Goal: Complete application form

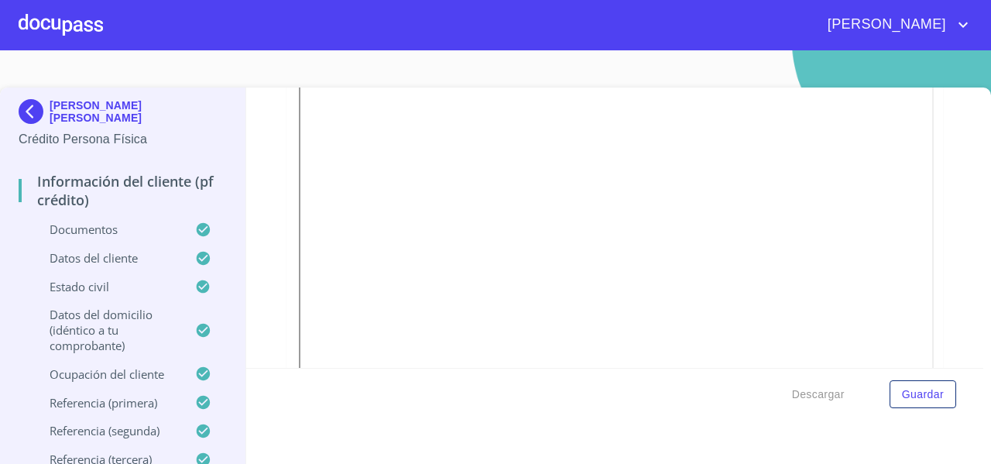
scroll to position [283, 0]
click at [14, 120] on div "[PERSON_NAME] [PERSON_NAME] Crédito Persona Física Información del cliente (PF …" at bounding box center [123, 284] width 246 height 394
click at [26, 114] on img at bounding box center [34, 111] width 31 height 25
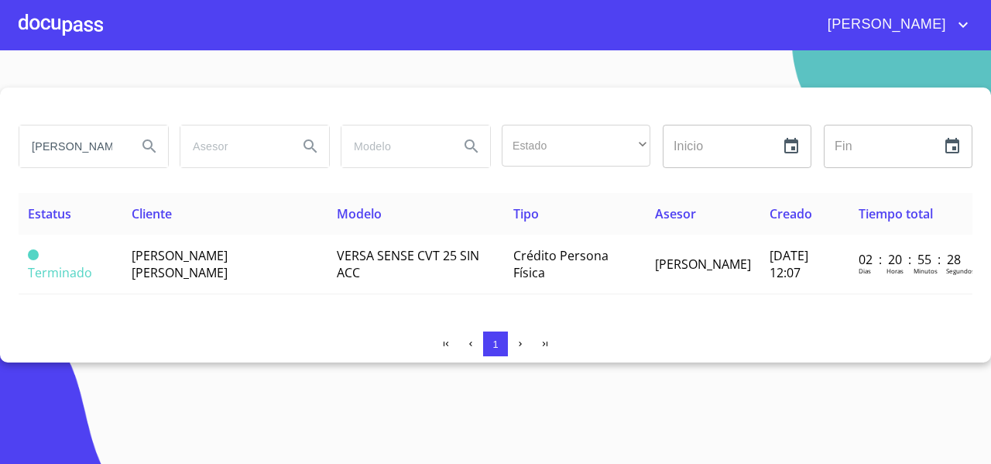
click at [69, 29] on div at bounding box center [61, 25] width 84 height 50
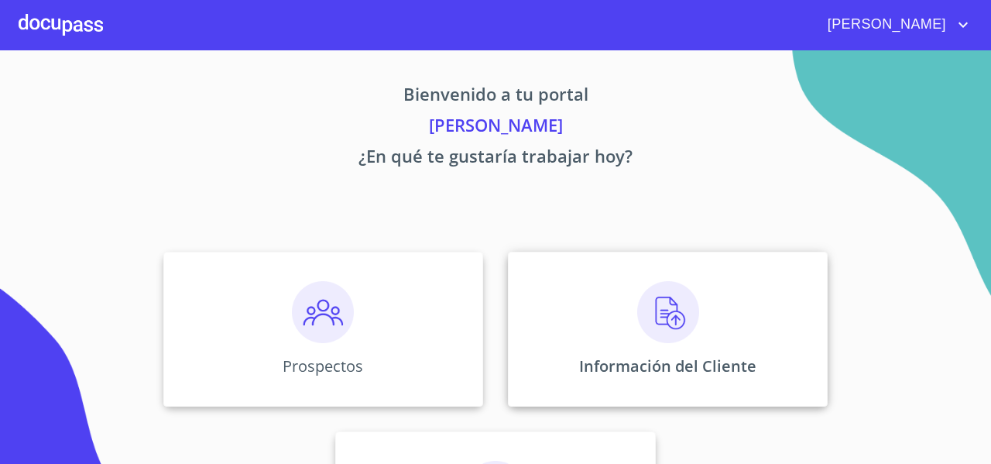
click at [546, 312] on div "Información del Cliente" at bounding box center [668, 329] width 320 height 155
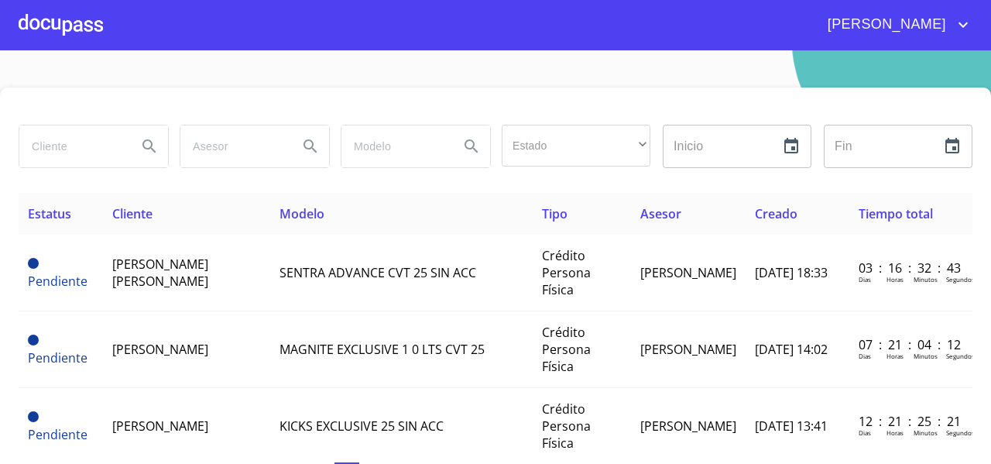
click at [60, 33] on div at bounding box center [61, 25] width 84 height 50
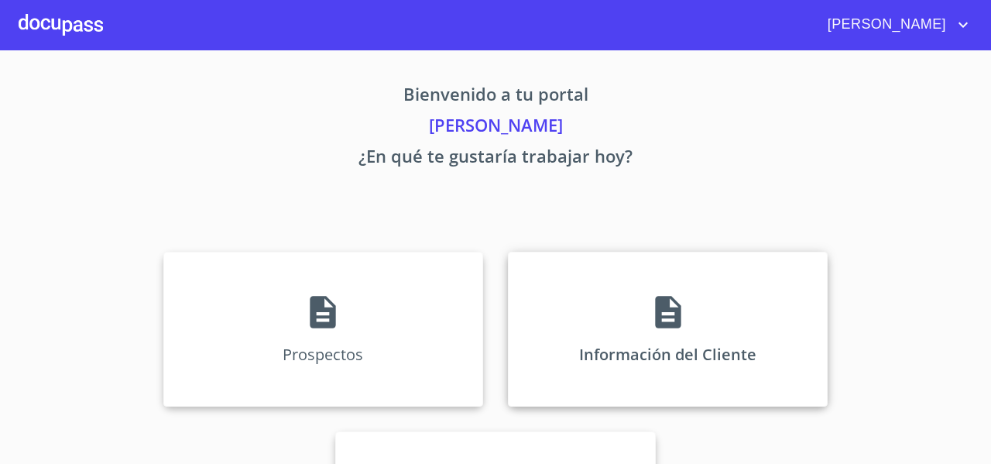
click at [543, 263] on div "Información del Cliente" at bounding box center [668, 329] width 320 height 155
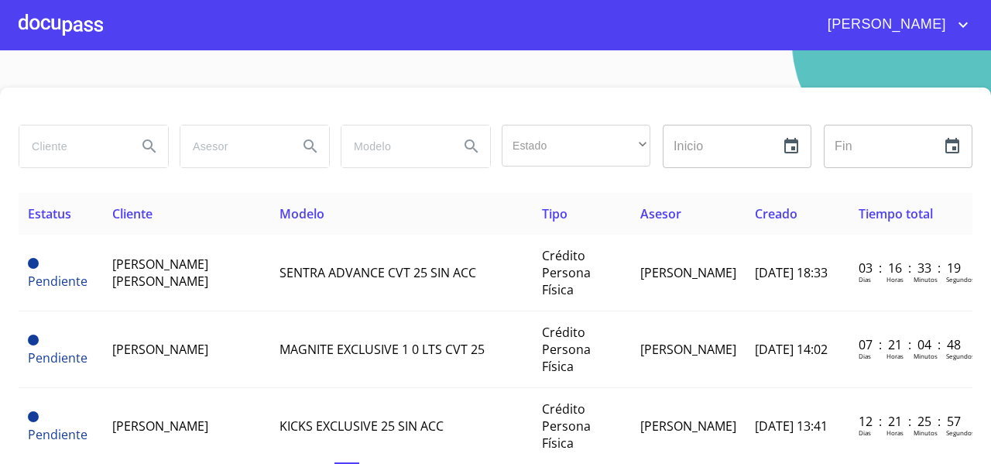
click at [77, 17] on div at bounding box center [61, 25] width 84 height 50
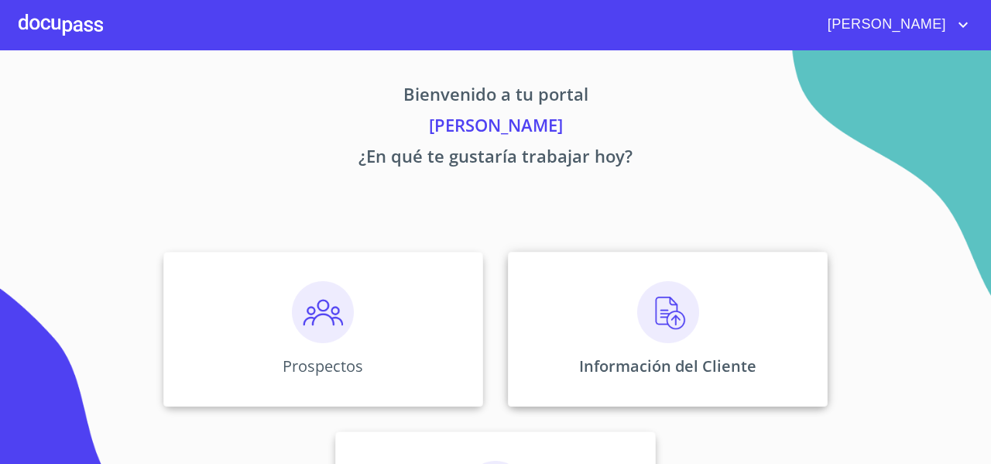
click at [543, 295] on div "Información del Cliente" at bounding box center [668, 329] width 320 height 155
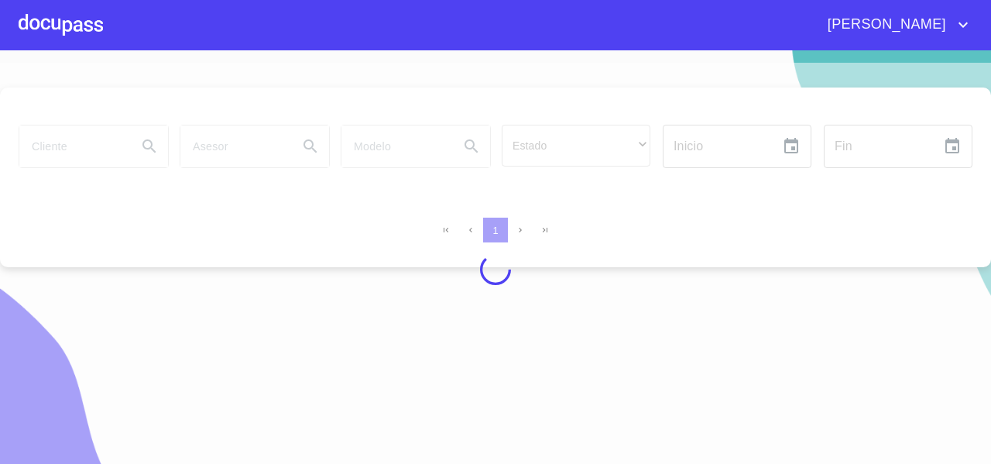
click at [36, 165] on div at bounding box center [495, 269] width 991 height 413
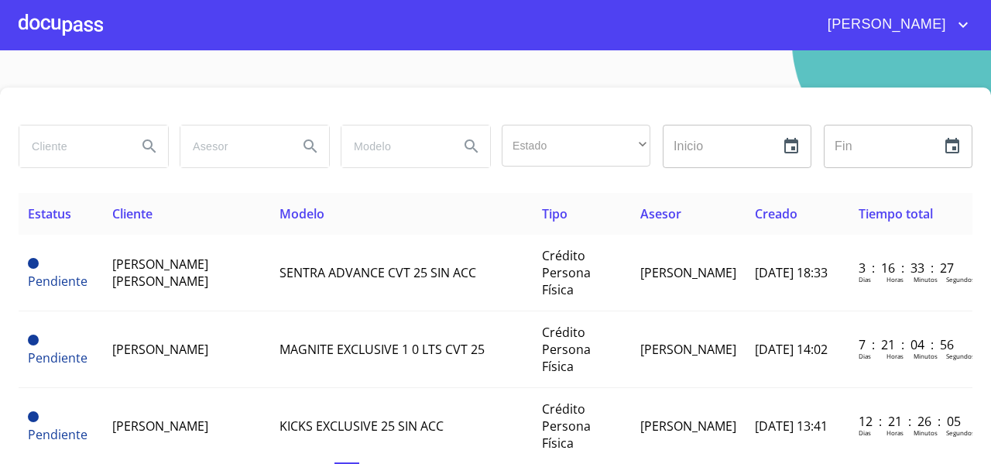
click at [43, 147] on input "search" at bounding box center [71, 146] width 105 height 42
type input "[PERSON_NAME] [PERSON_NAME]"
click at [142, 151] on icon "Search" at bounding box center [149, 146] width 19 height 19
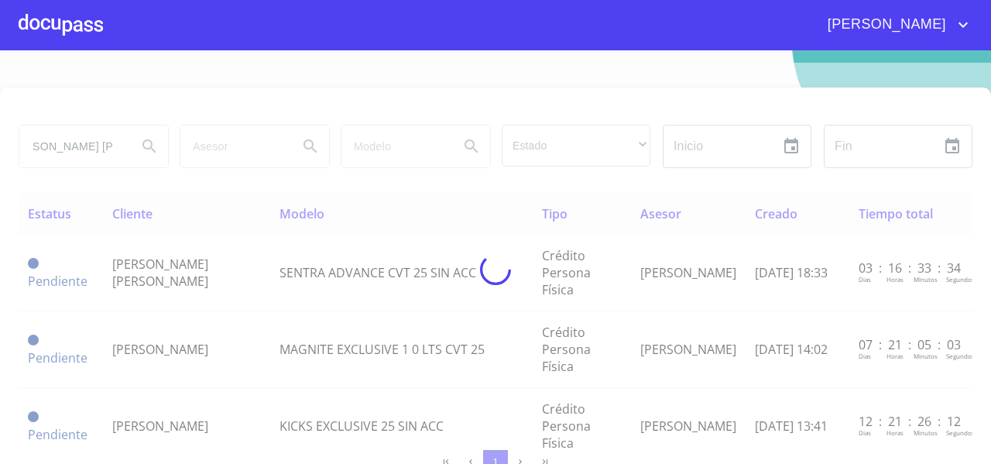
scroll to position [0, 0]
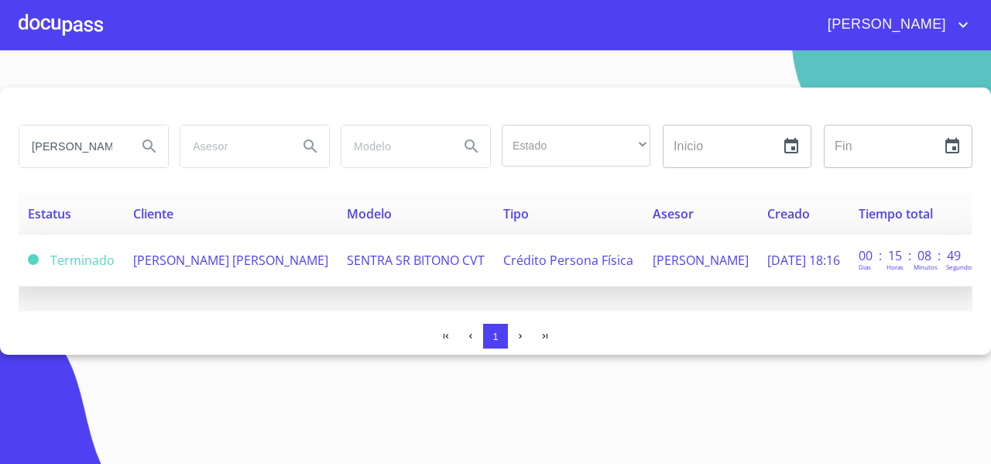
click at [207, 264] on td "[PERSON_NAME] [PERSON_NAME]" at bounding box center [231, 261] width 214 height 52
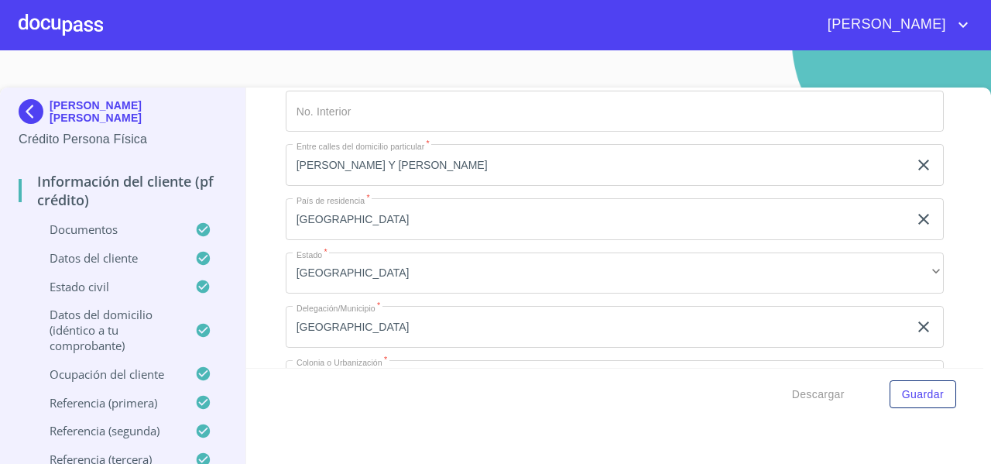
scroll to position [4651, 0]
click at [796, 396] on span "Descargar" at bounding box center [818, 394] width 53 height 19
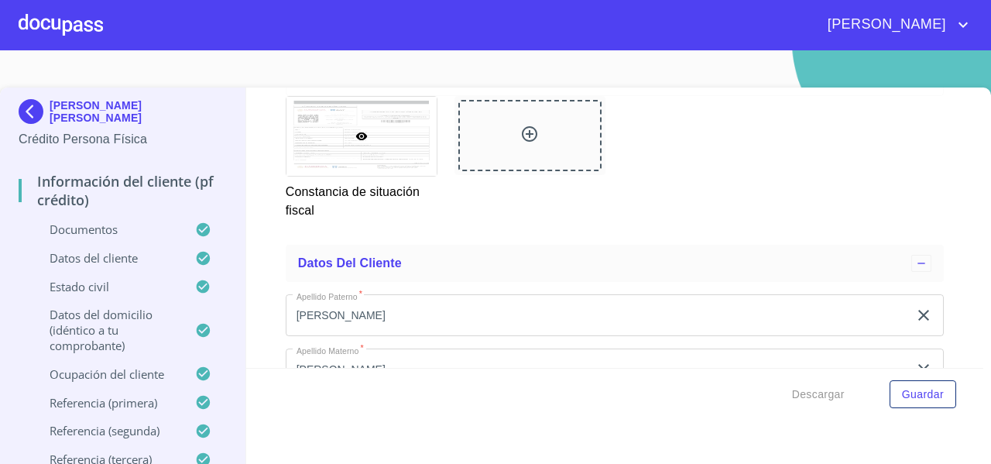
scroll to position [3536, 0]
